Goal: Task Accomplishment & Management: Manage account settings

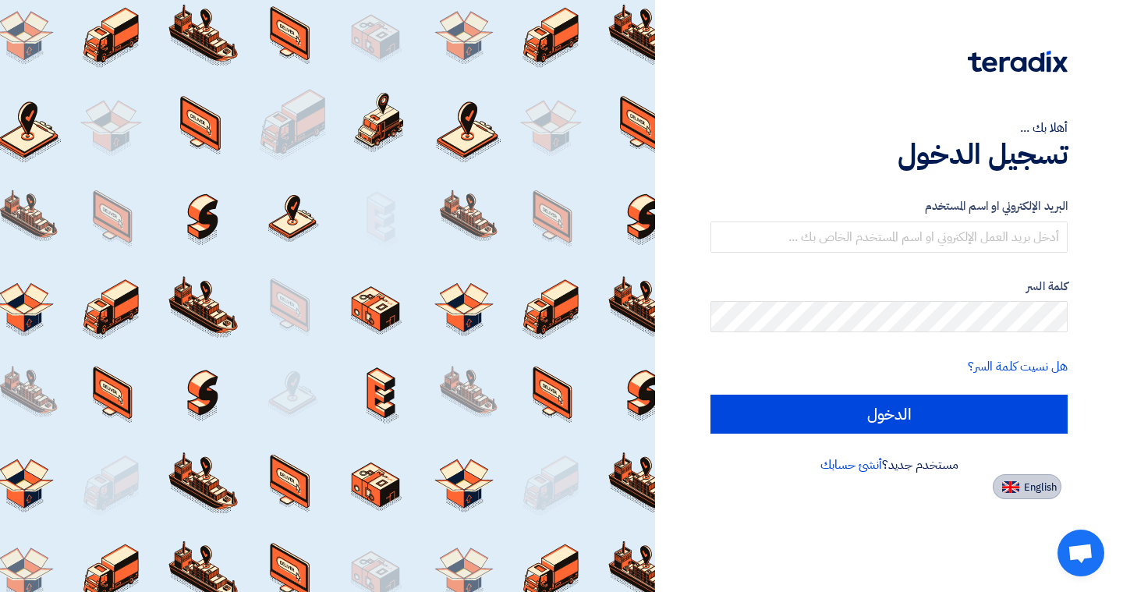
click at [1019, 495] on button "English" at bounding box center [1027, 486] width 69 height 25
type input "Sign in"
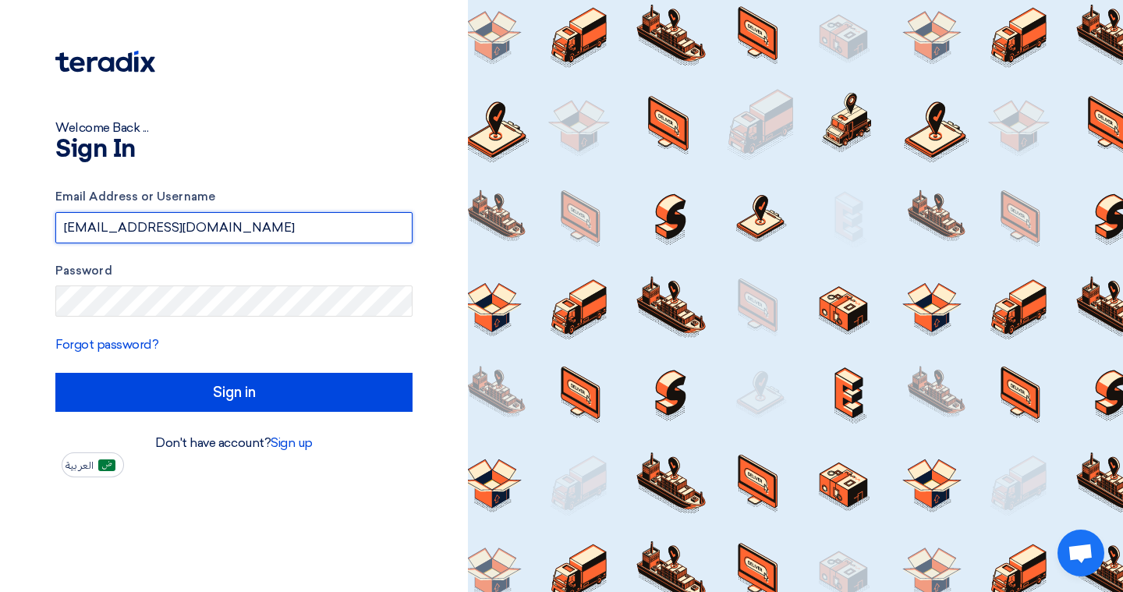
type input "[EMAIL_ADDRESS][DOMAIN_NAME]"
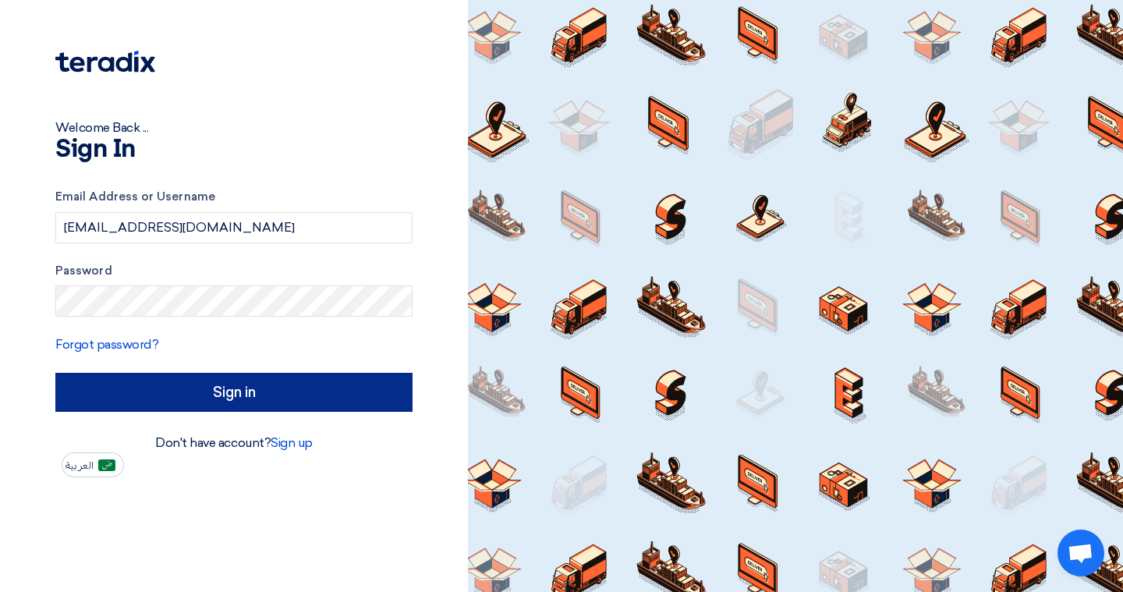
click at [192, 385] on input "Sign in" at bounding box center [233, 392] width 357 height 39
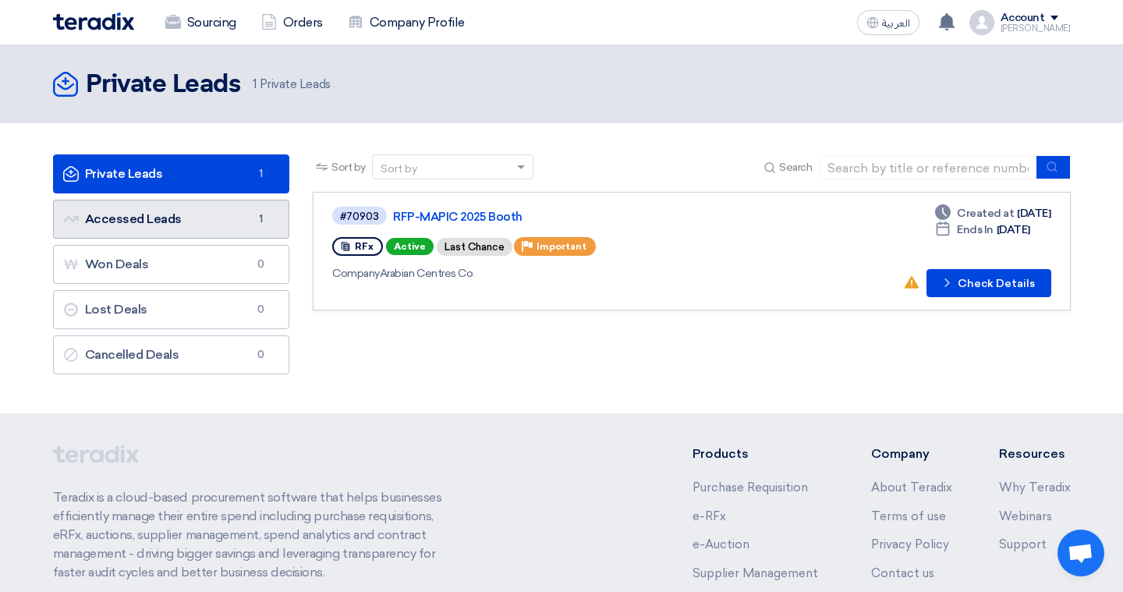
click at [156, 218] on link "Accessed Leads Accessed Leads 1" at bounding box center [171, 219] width 237 height 39
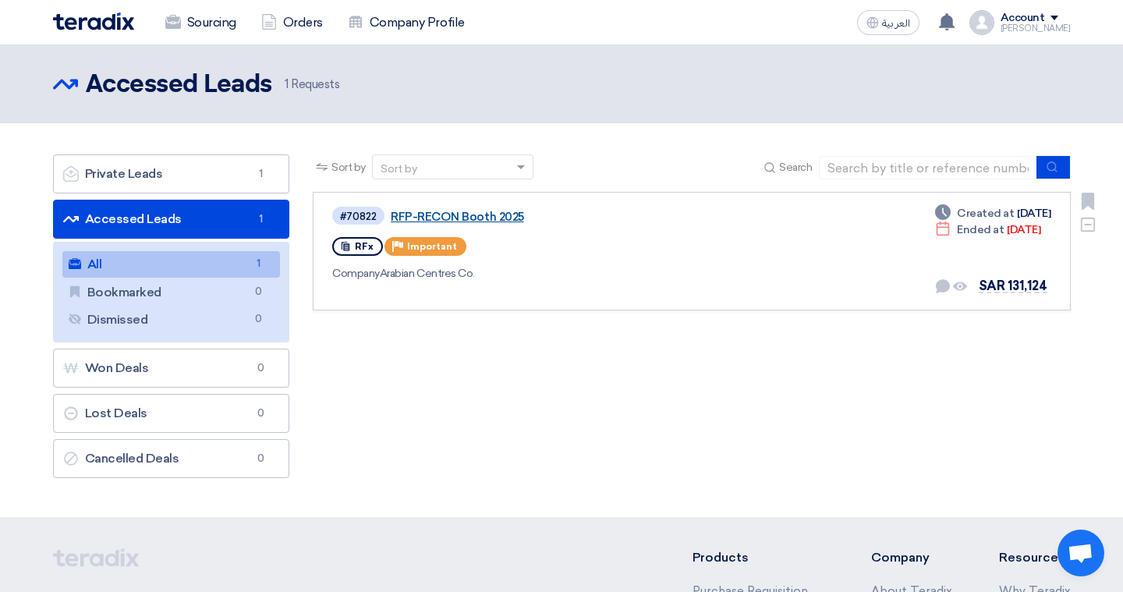
click at [435, 215] on link "RFP-RECON Booth 2025" at bounding box center [586, 217] width 390 height 14
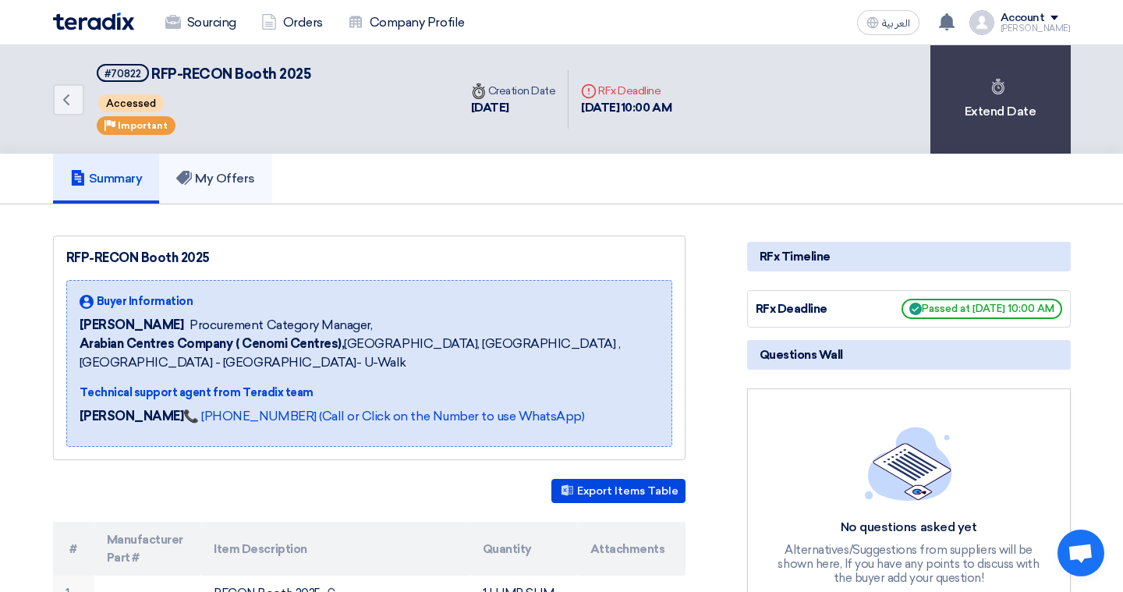
click at [229, 177] on h5 "My Offers" at bounding box center [215, 179] width 79 height 16
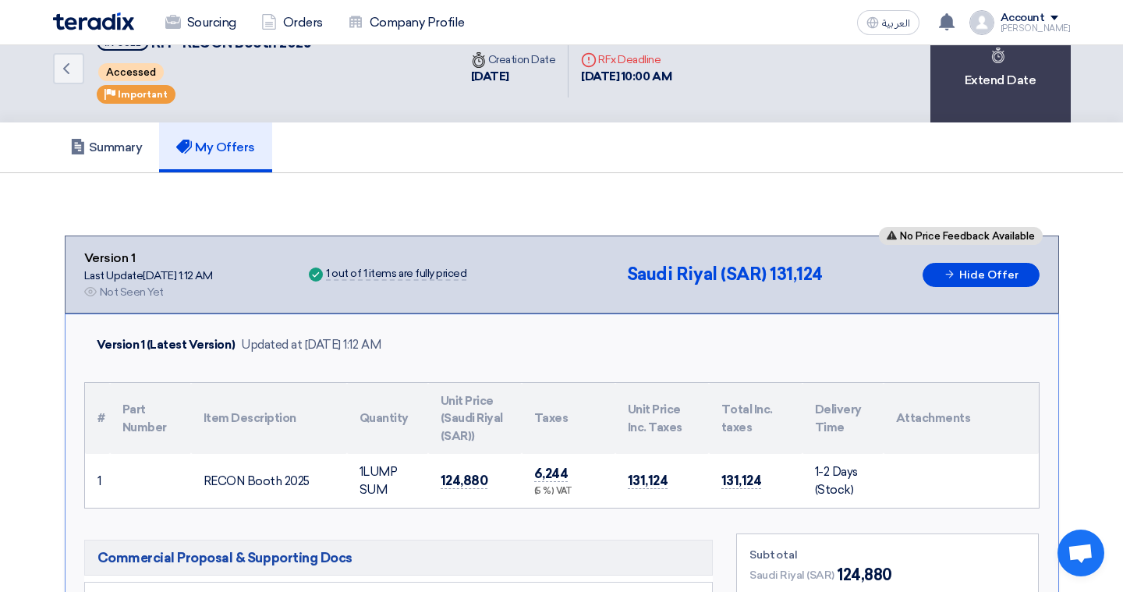
scroll to position [30, 0]
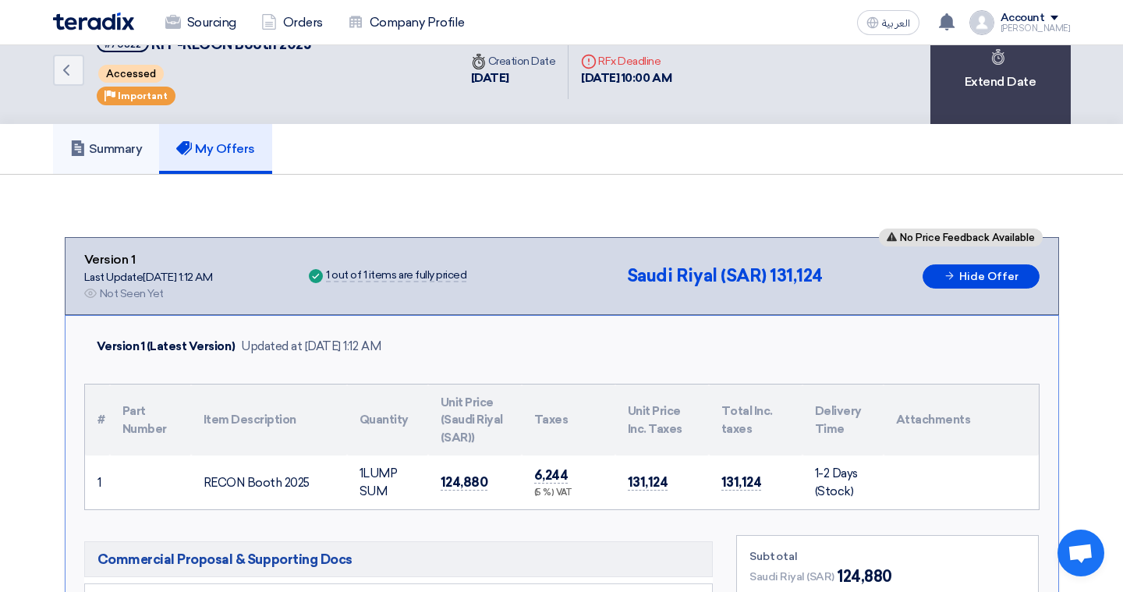
click at [137, 154] on h5 "Summary" at bounding box center [106, 149] width 73 height 16
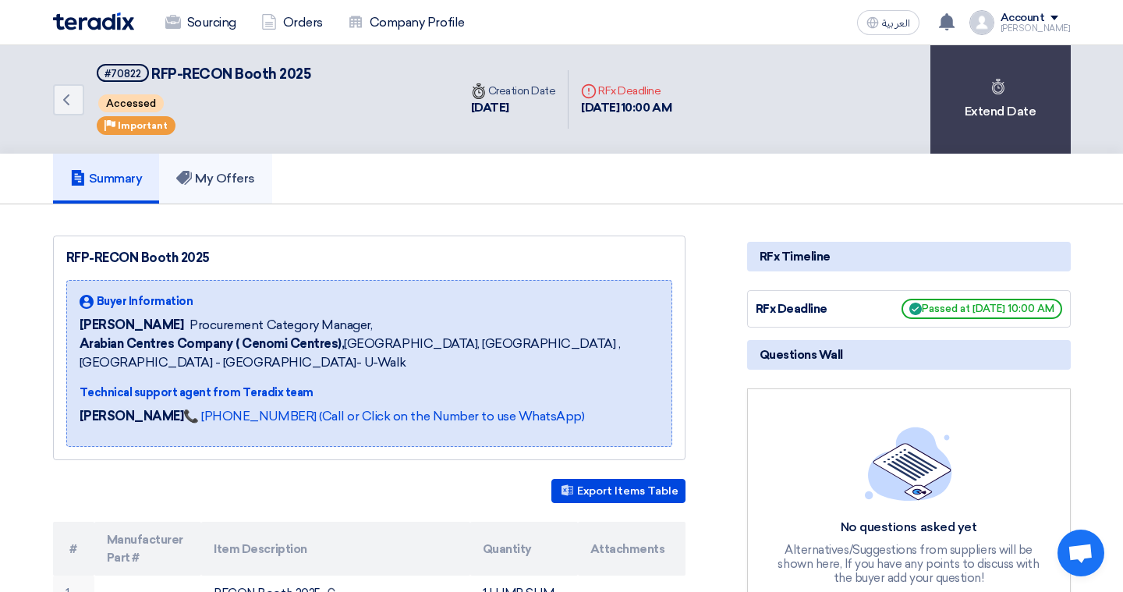
click at [219, 183] on h5 "My Offers" at bounding box center [215, 179] width 79 height 16
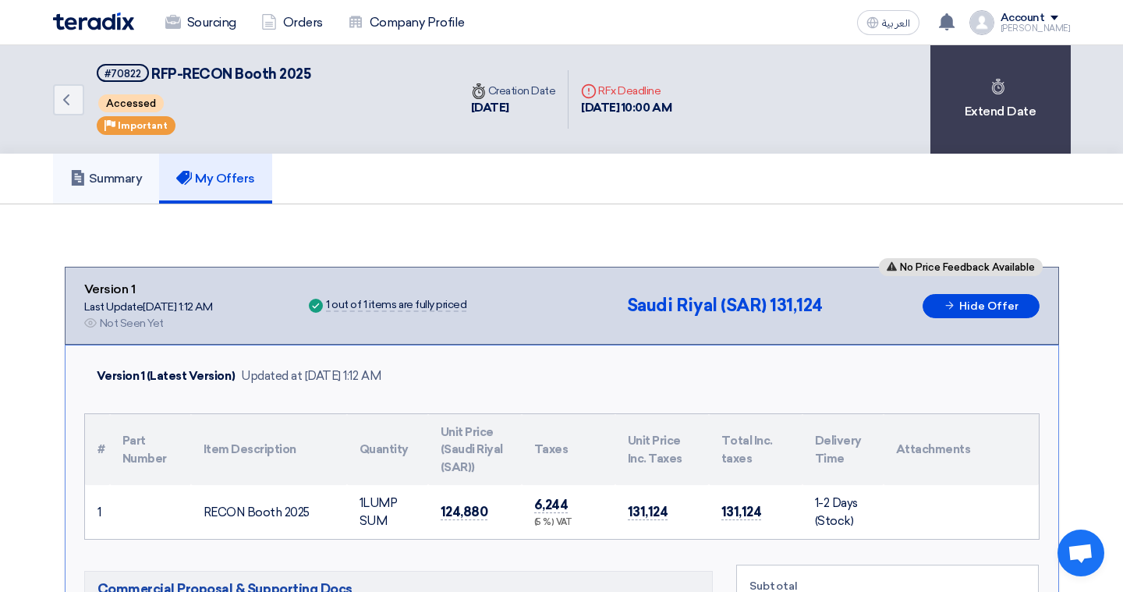
click at [124, 183] on h5 "Summary" at bounding box center [106, 179] width 73 height 16
